Goal: Check status: Check status

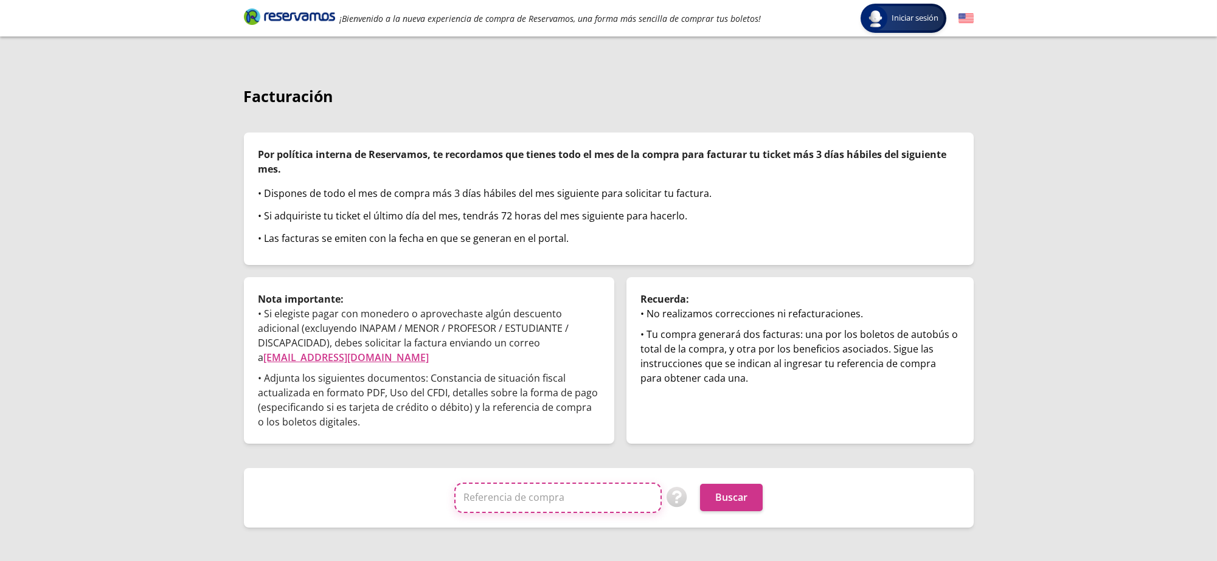
drag, startPoint x: 0, startPoint y: 0, endPoint x: 573, endPoint y: 508, distance: 765.8
click at [573, 508] on input "Referencia de compra" at bounding box center [557, 498] width 207 height 30
paste input "📣 *TIP* Para evitar errores, *copia y pega la referencia* en lugar de escribirl…"
type input "📣 *TIP* Para evitar errores, *copia y pega la referencia* en lugar de escribirl…"
click at [528, 491] on input "Referencia de compra" at bounding box center [557, 498] width 207 height 30
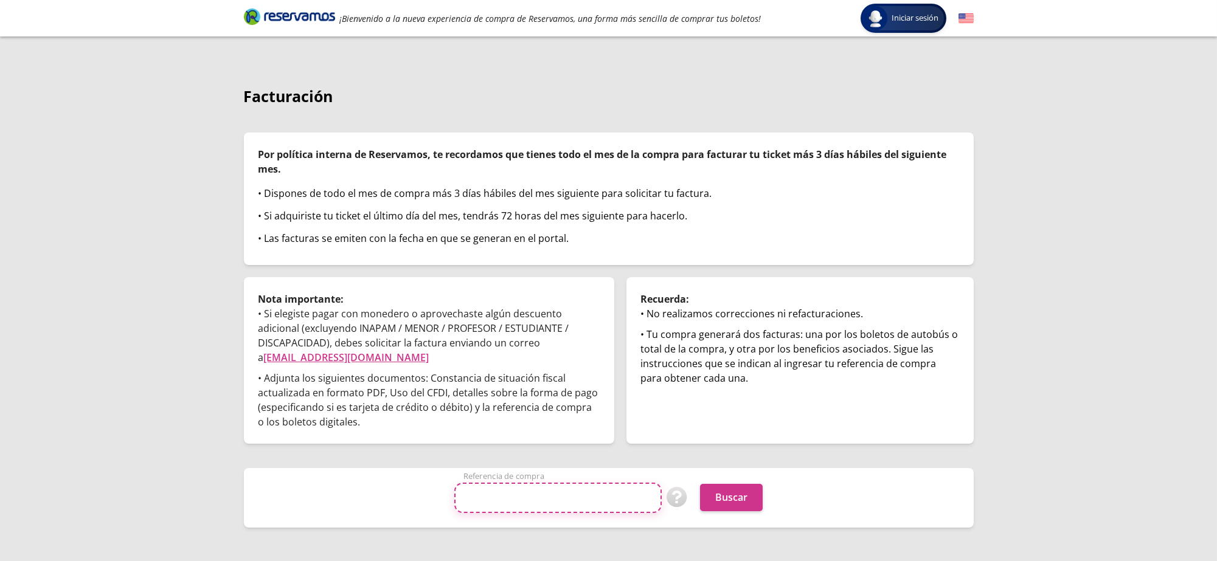
paste input "BoHPqRpZzIk"
type input "BoHPqRpZzIk"
click at [1115, 377] on div "Iniciar sesión Iniciar sesión ¡Bienvenido a la nueva experiencia de compra de R…" at bounding box center [608, 280] width 1217 height 561
click at [747, 502] on button "Buscar" at bounding box center [731, 497] width 63 height 27
click at [563, 505] on input "Referencia de compra" at bounding box center [557, 498] width 207 height 30
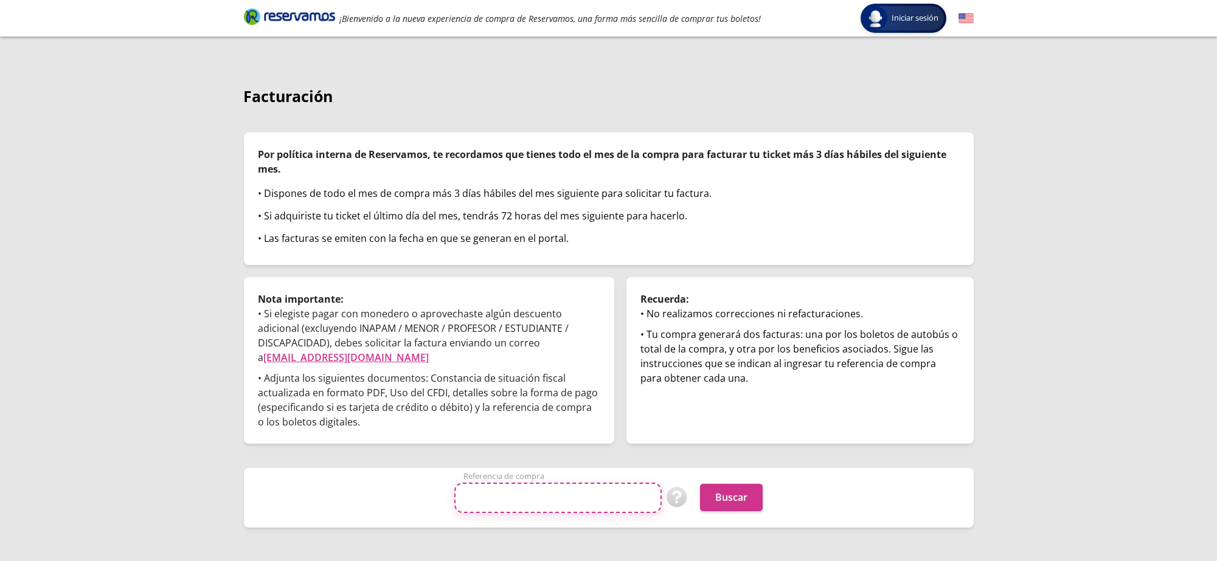
paste input "7JesdUM9Dus"
type input "7JesdUM9Dus"
click at [1083, 384] on div "Iniciar sesión Iniciar sesión ¡Bienvenido a la nueva experiencia de compra de R…" at bounding box center [608, 280] width 1217 height 561
click at [738, 500] on button "Buscar" at bounding box center [731, 497] width 63 height 27
